Goal: Task Accomplishment & Management: Use online tool/utility

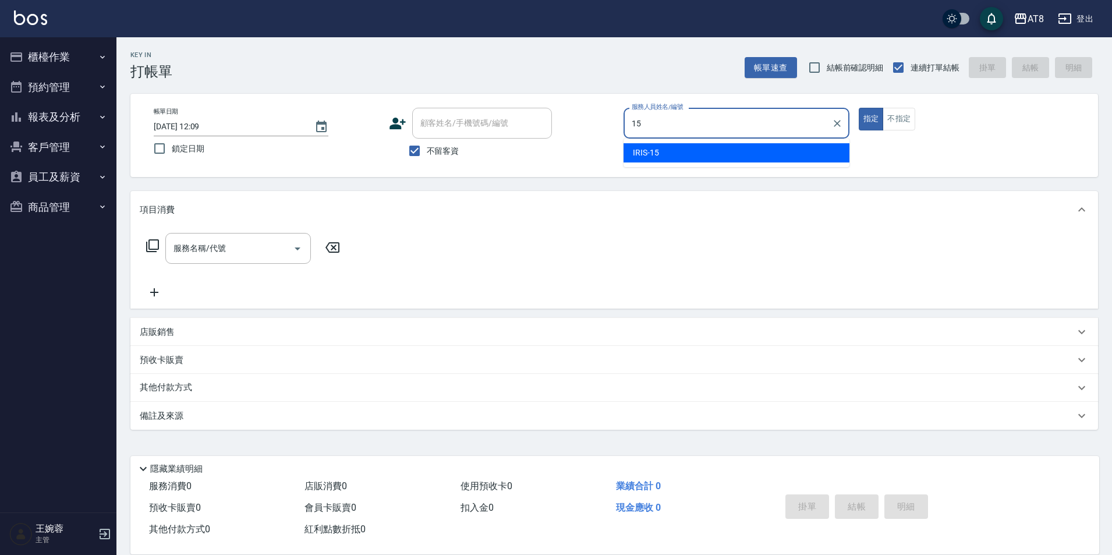
type input "IRIS-15"
type button "true"
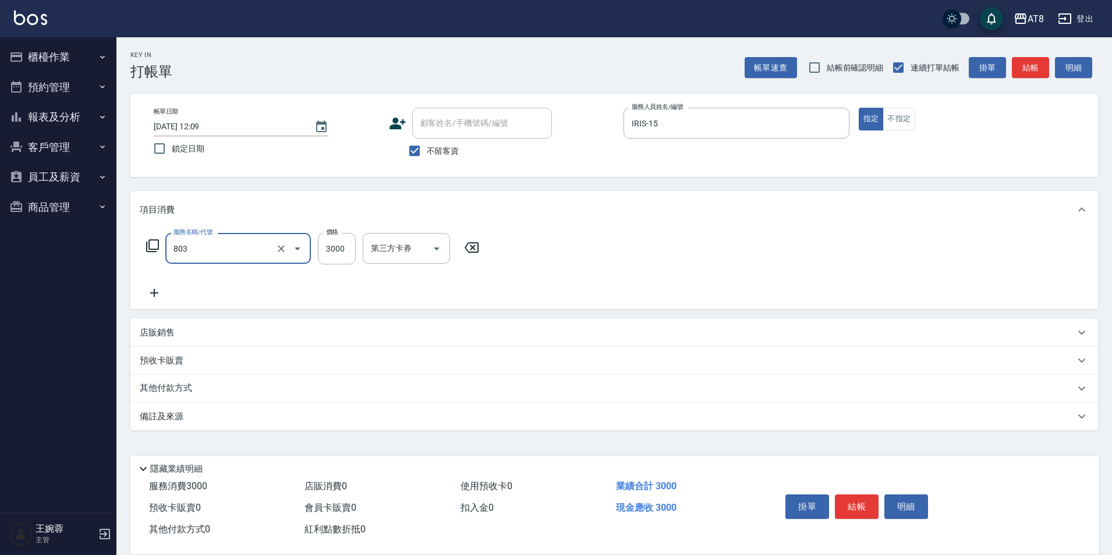
type input "頂級豪華3(803)"
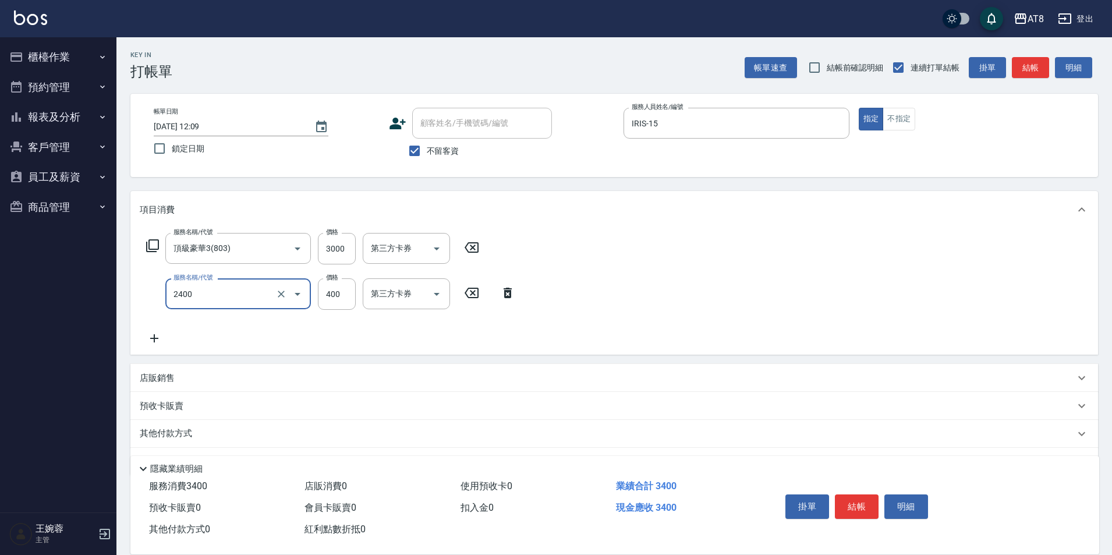
type input "入金洗剪400(2400)"
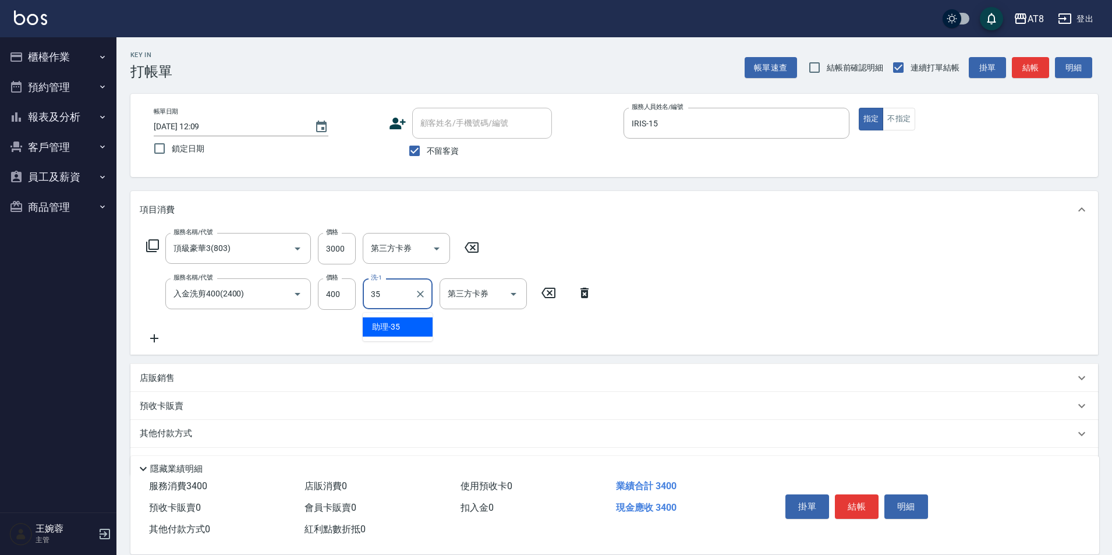
type input "助理-35"
click at [512, 296] on icon "Open" at bounding box center [513, 294] width 6 height 3
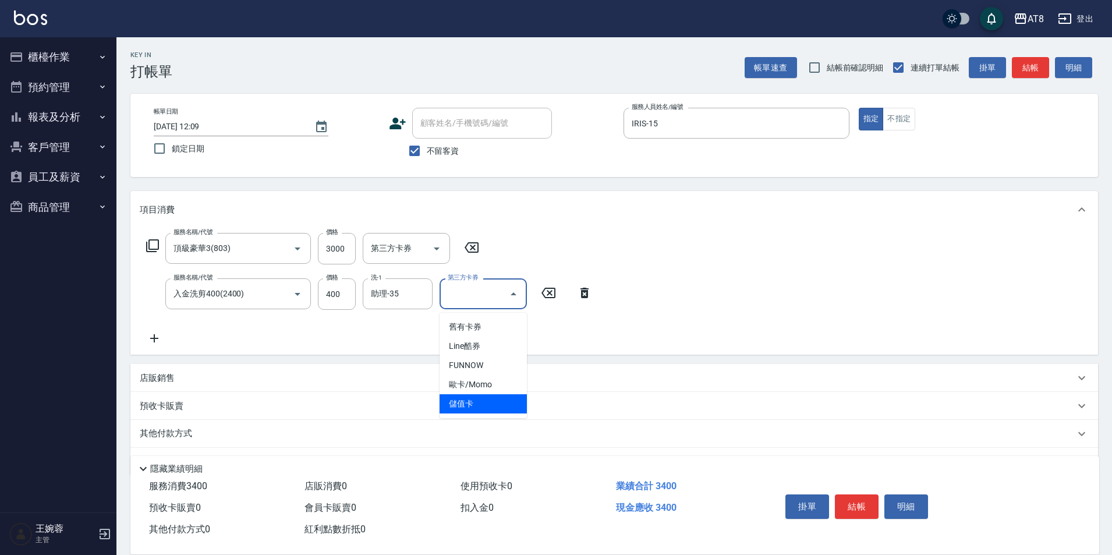
click at [506, 409] on span "儲值卡" at bounding box center [482, 403] width 87 height 19
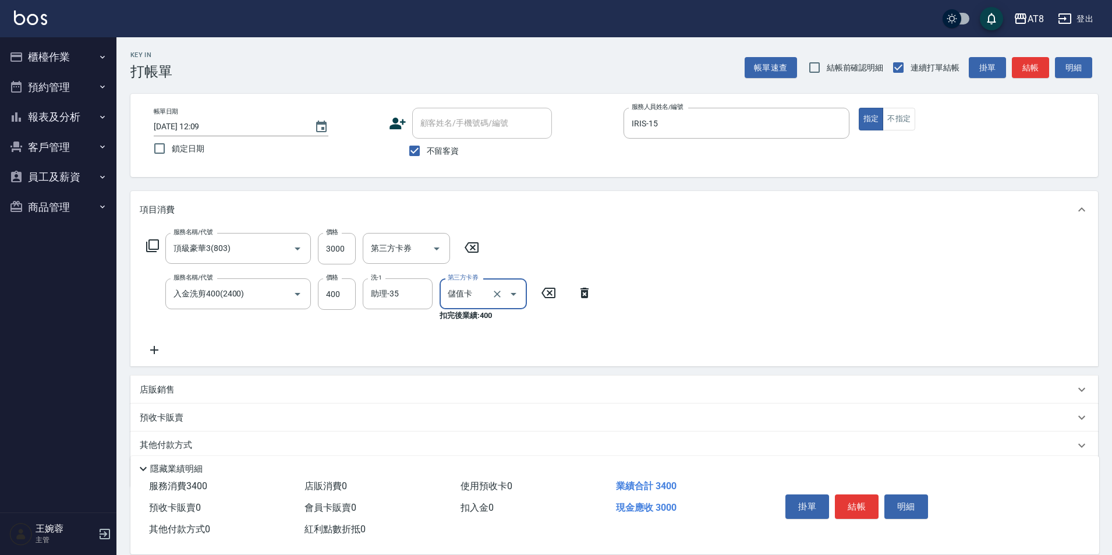
type input "儲值卡"
click at [858, 506] on button "結帳" at bounding box center [857, 506] width 44 height 24
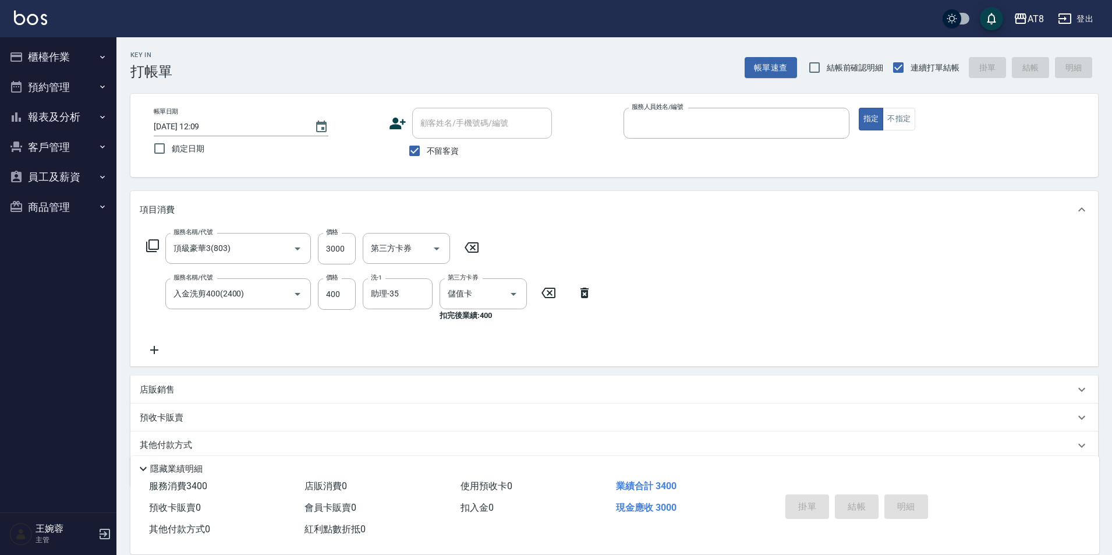
type input "[DATE] 12:56"
type input "2"
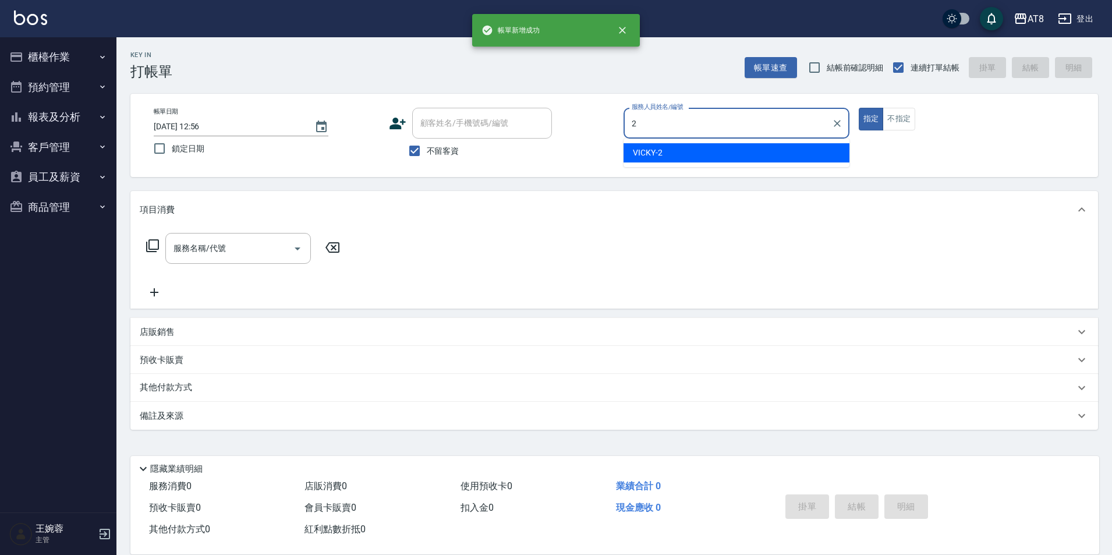
type input "VICKY-2"
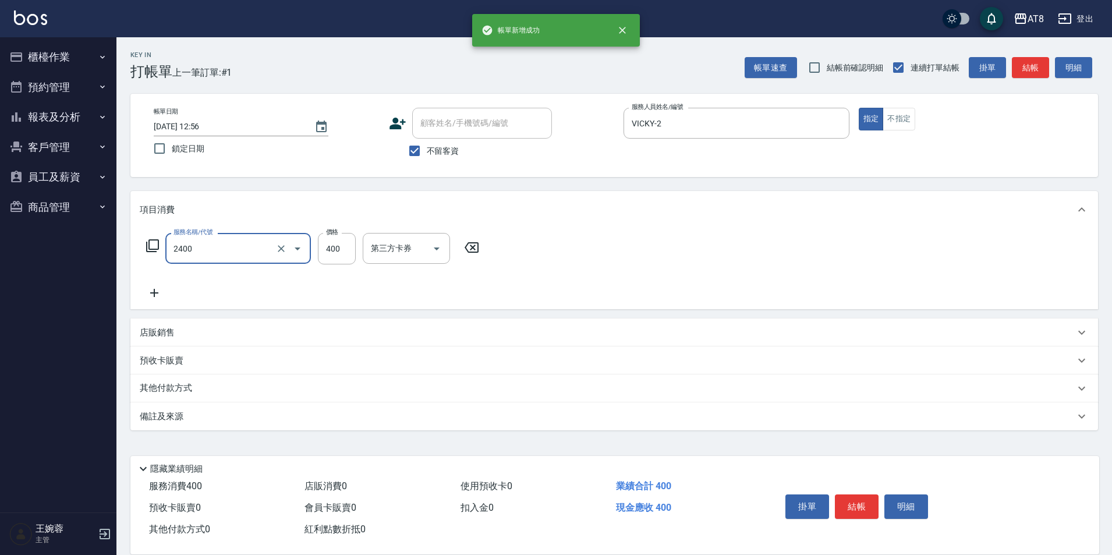
type input "入金洗剪400(2400)"
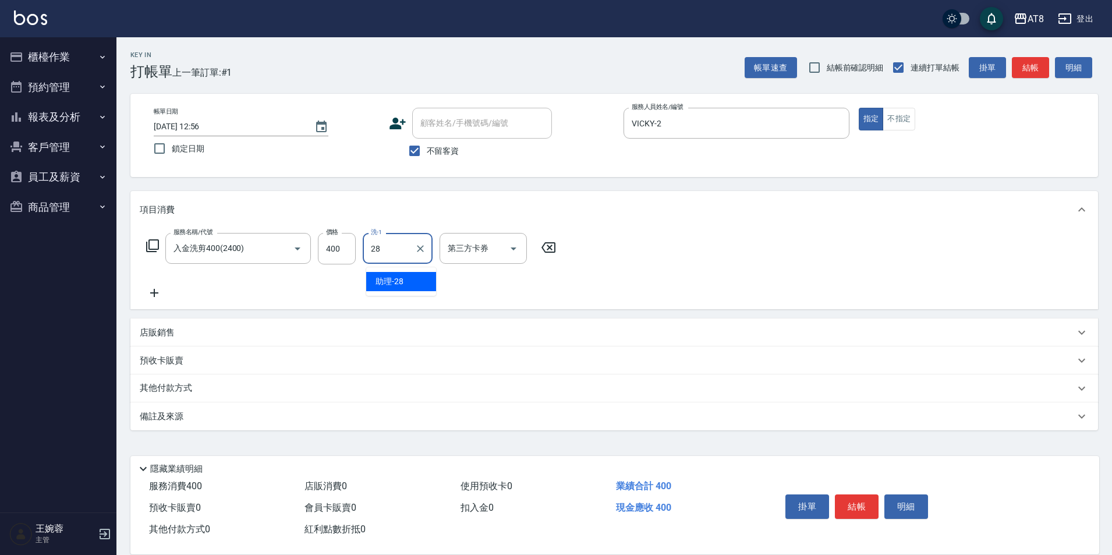
type input "助理-28"
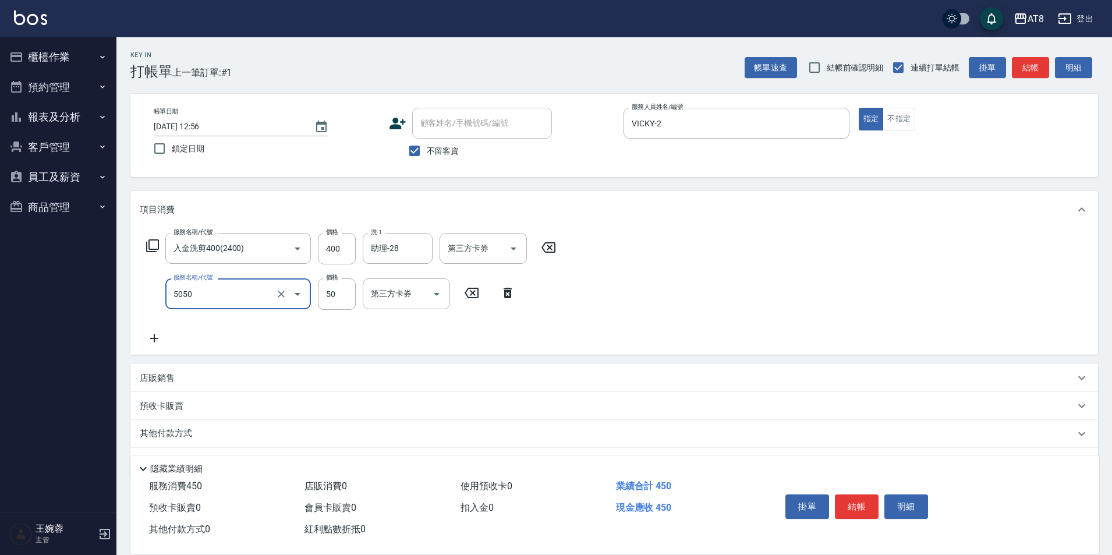
type input "入金精油50(5050)"
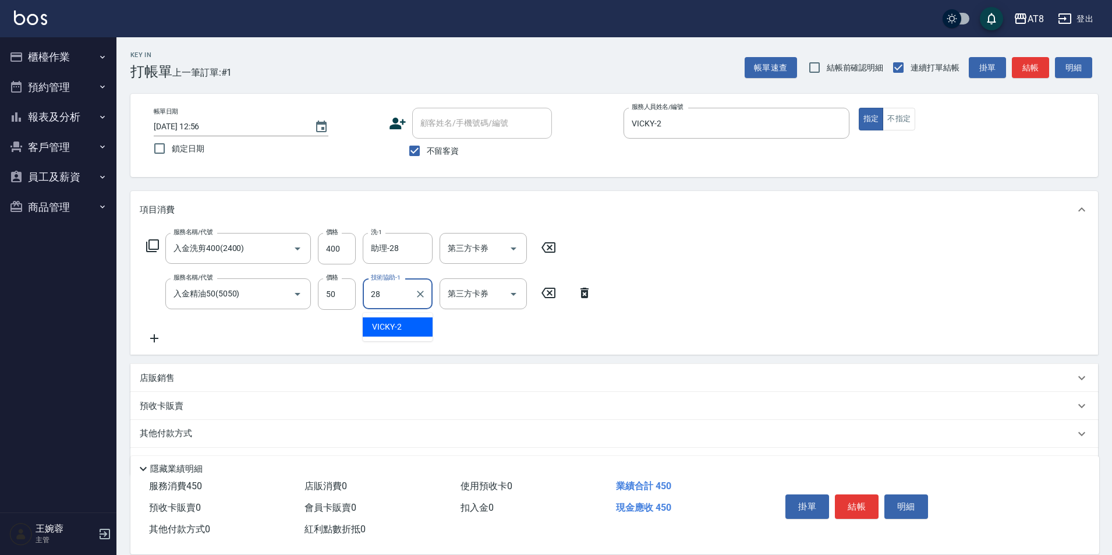
type input "助理-28"
click at [517, 244] on icon "Open" at bounding box center [513, 249] width 14 height 14
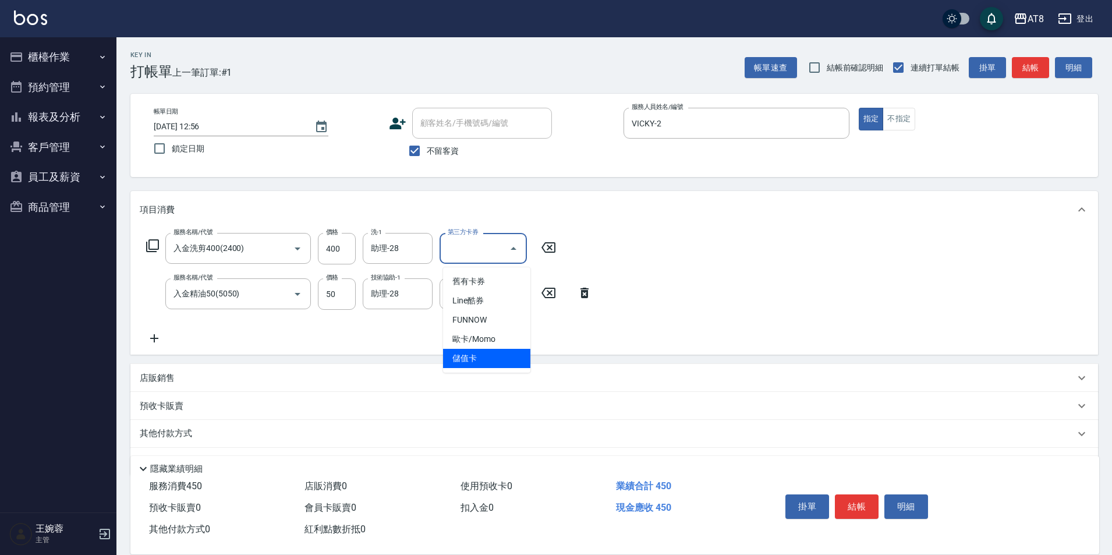
click at [499, 362] on span "儲值卡" at bounding box center [486, 358] width 87 height 19
type input "儲值卡"
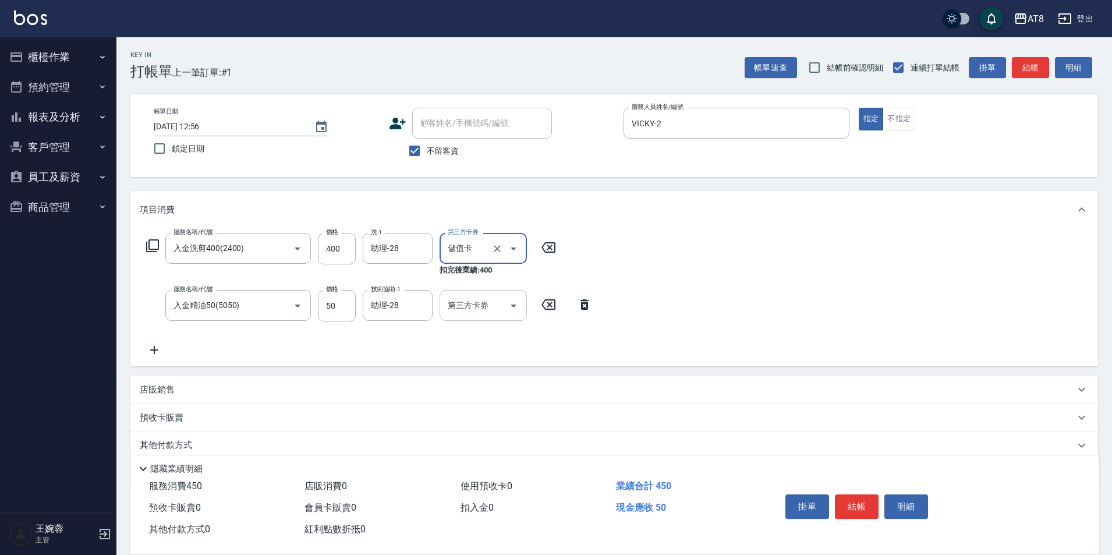
click at [513, 310] on icon "Open" at bounding box center [513, 306] width 14 height 14
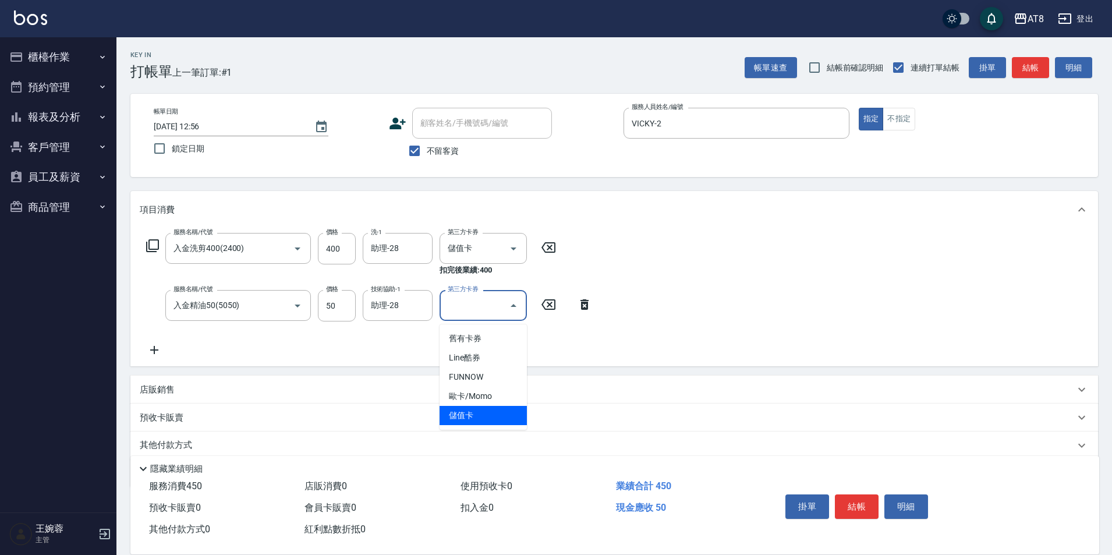
click at [505, 414] on span "儲值卡" at bounding box center [482, 415] width 87 height 19
type input "儲值卡"
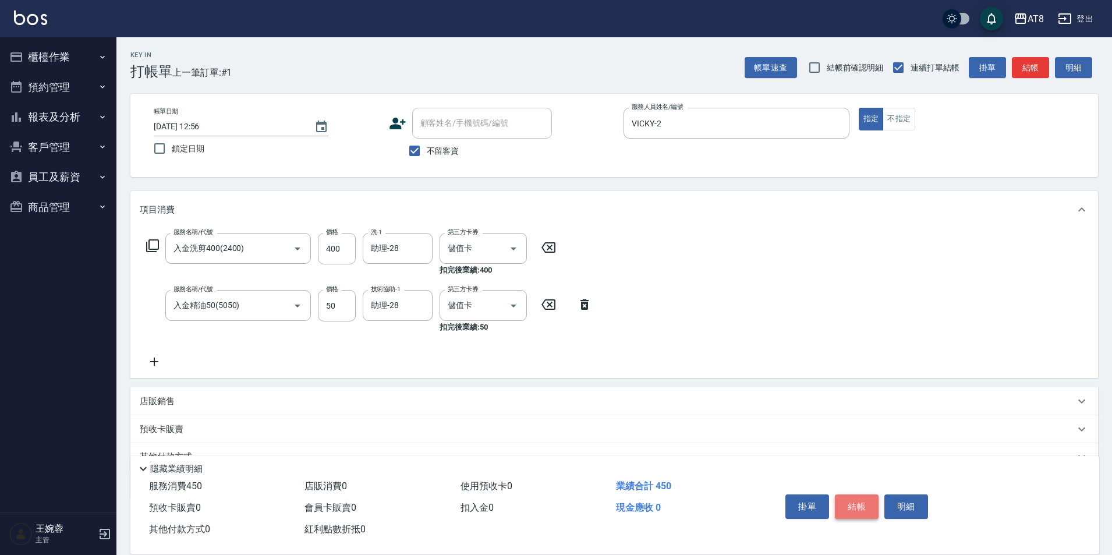
click at [853, 496] on button "結帳" at bounding box center [857, 506] width 44 height 24
